Goal: Information Seeking & Learning: Learn about a topic

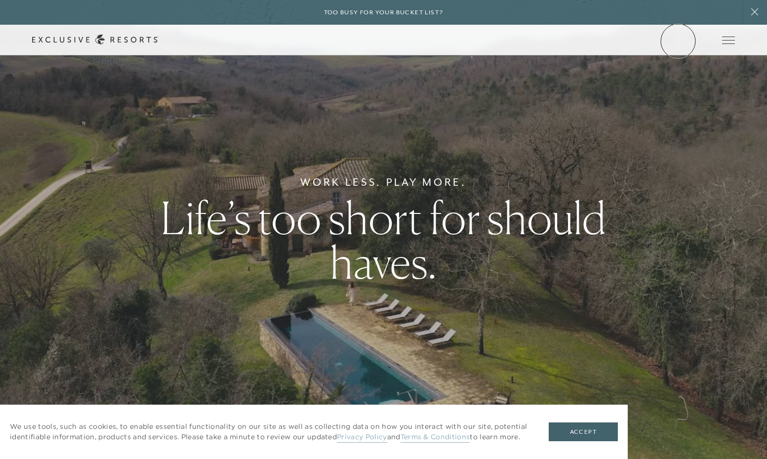
click at [0, 0] on link "Member Login" at bounding box center [0, 0] width 0 height 0
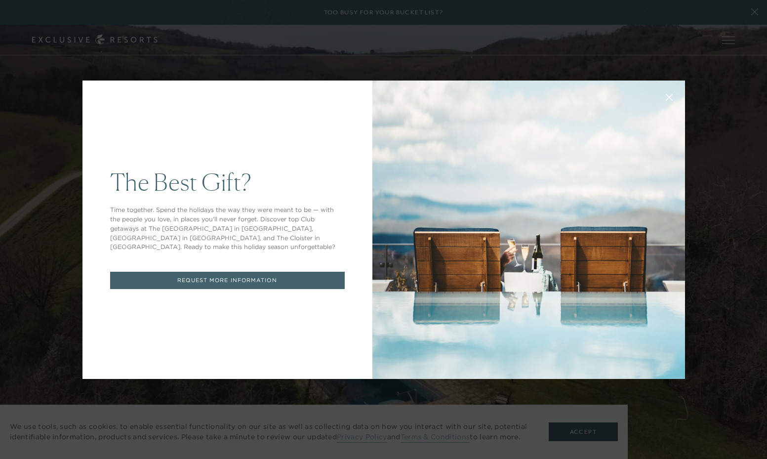
click at [707, 122] on div "The Best Gift? Time together. Spend the holidays the way they were meant to be …" at bounding box center [383, 229] width 767 height 459
click at [670, 96] on icon at bounding box center [668, 96] width 7 height 7
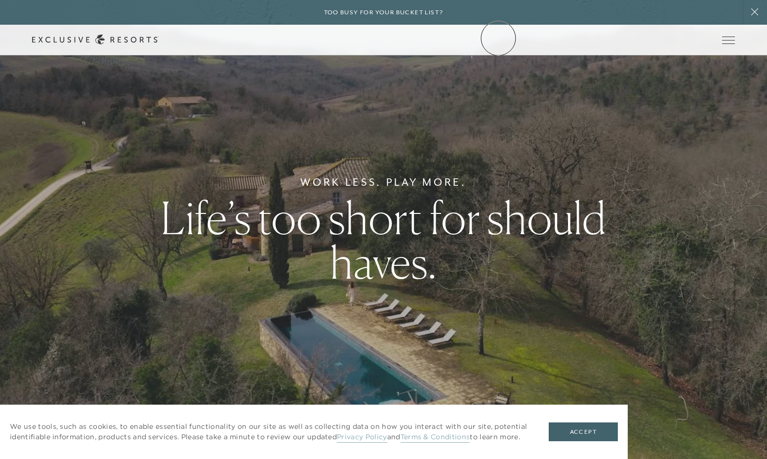
click at [498, 38] on div "Schedule a Meeting Get Started Visit home page Member Login Schedule a Meeting …" at bounding box center [383, 40] width 703 height 10
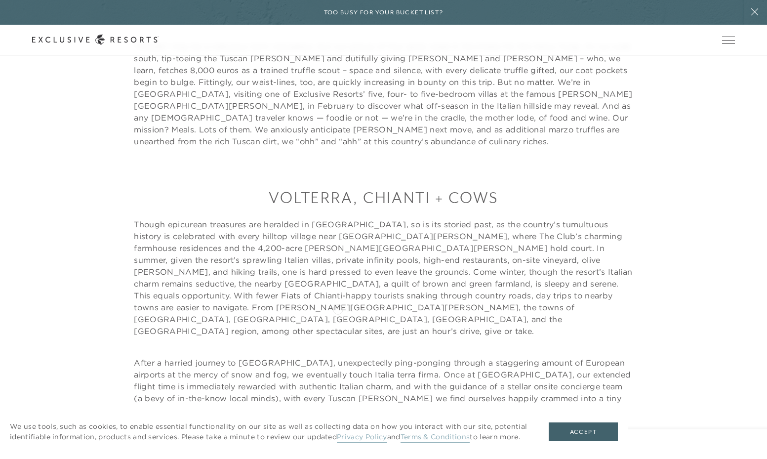
scroll to position [608, 0]
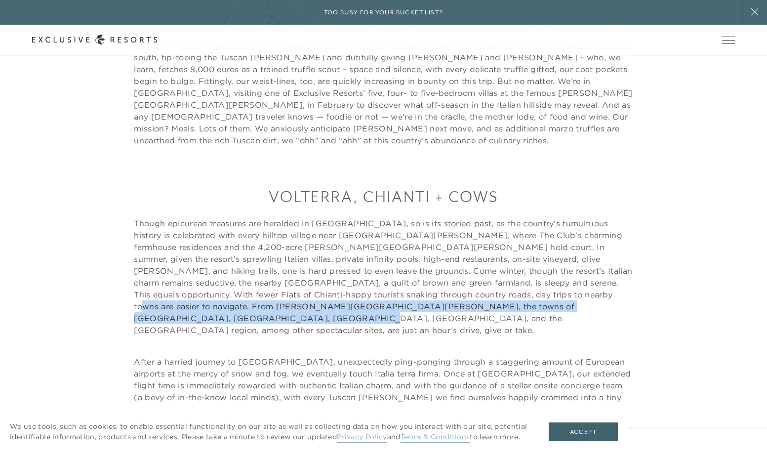
drag, startPoint x: 432, startPoint y: 274, endPoint x: 502, endPoint y: 286, distance: 71.8
click at [502, 286] on p "Though epicurean treasures are heralded in [GEOGRAPHIC_DATA], so is its storied…" at bounding box center [383, 276] width 499 height 119
copy p "[GEOGRAPHIC_DATA], [GEOGRAPHIC_DATA], [GEOGRAPHIC_DATA], [GEOGRAPHIC_DATA], and…"
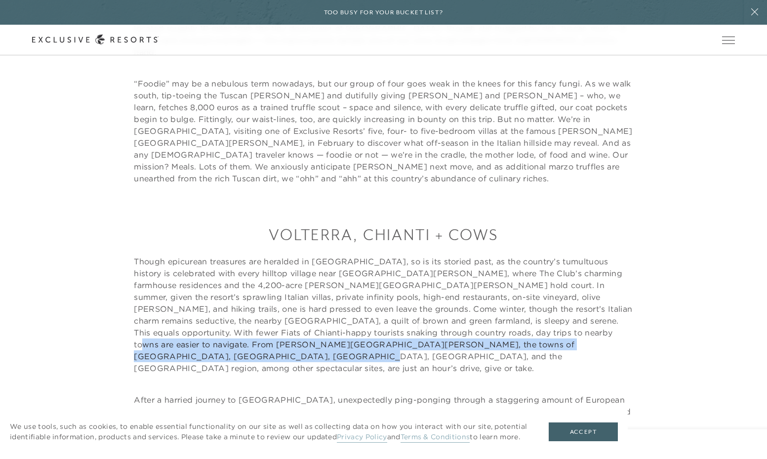
scroll to position [0, 0]
